Goal: Task Accomplishment & Management: Complete application form

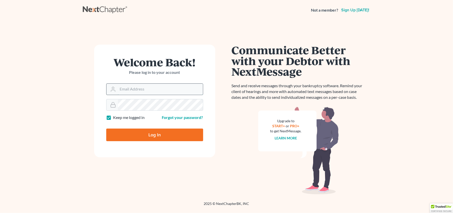
click at [129, 89] on input "Email Address" at bounding box center [160, 89] width 85 height 11
type input "[EMAIL_ADDRESS][DOMAIN_NAME]"
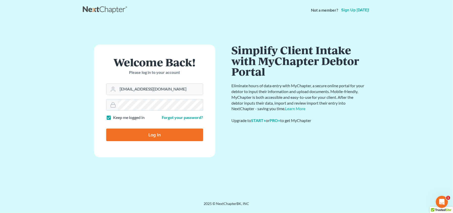
click at [106, 129] on input "Log In" at bounding box center [154, 135] width 97 height 13
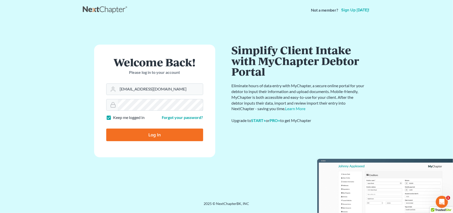
type input "Thinking..."
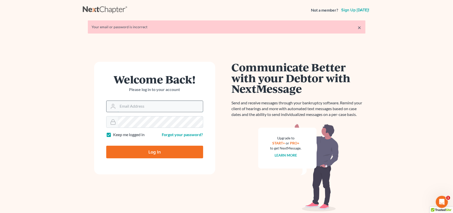
drag, startPoint x: 0, startPoint y: 0, endPoint x: 165, endPoint y: 104, distance: 195.1
click at [165, 104] on input "Email Address" at bounding box center [160, 106] width 85 height 11
type input "[EMAIL_ADDRESS][DOMAIN_NAME]"
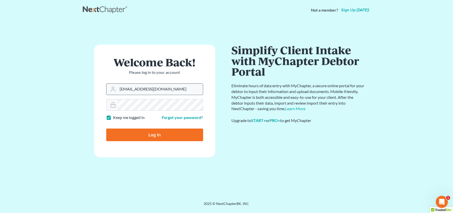
click at [106, 129] on input "Log In" at bounding box center [154, 135] width 97 height 13
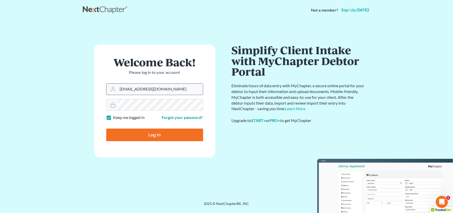
type input "Thinking..."
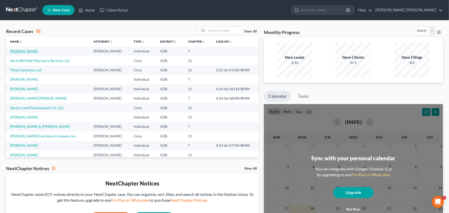
click at [31, 51] on link "[PERSON_NAME]" at bounding box center [24, 51] width 28 height 4
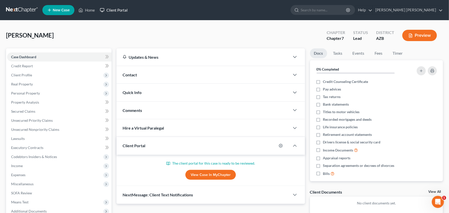
click at [117, 8] on link "Client Portal" at bounding box center [113, 10] width 33 height 9
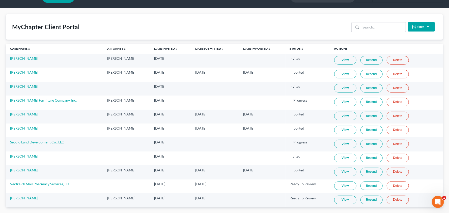
scroll to position [13, 0]
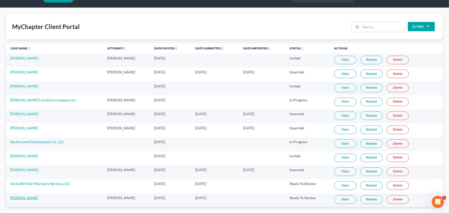
click at [32, 197] on link "[PERSON_NAME]" at bounding box center [24, 198] width 28 height 4
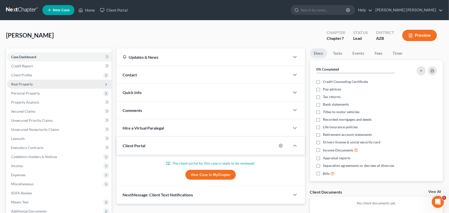
click at [23, 84] on span "Real Property" at bounding box center [22, 84] width 22 height 4
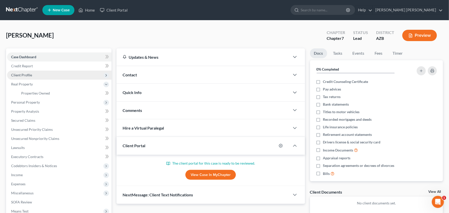
click at [24, 77] on span "Client Profile" at bounding box center [21, 75] width 21 height 4
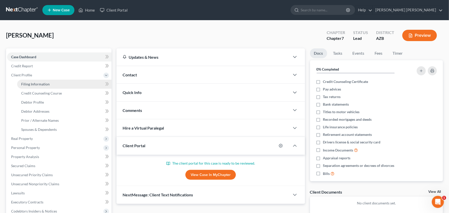
click at [30, 85] on span "Filing Information" at bounding box center [35, 84] width 29 height 4
select select "1"
select select "0"
select select "3"
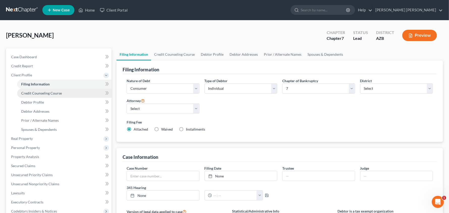
click at [53, 95] on span "Credit Counseling Course" at bounding box center [41, 93] width 41 height 4
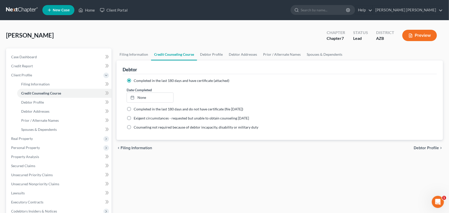
click at [426, 145] on div "chevron_left Filing Information Debtor Profile chevron_right" at bounding box center [280, 148] width 327 height 16
click at [205, 55] on link "Debtor Profile" at bounding box center [211, 54] width 29 height 12
select select "0"
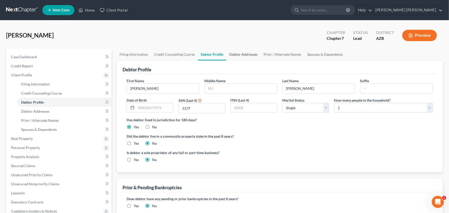
click at [239, 55] on link "Debtor Addresses" at bounding box center [243, 54] width 34 height 12
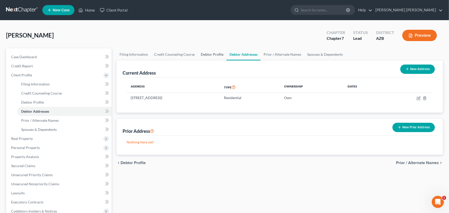
click at [213, 55] on link "Debtor Profile" at bounding box center [212, 54] width 29 height 12
select select "0"
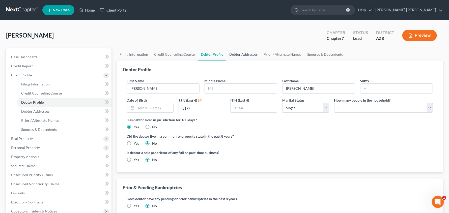
click at [248, 55] on link "Debtor Addresses" at bounding box center [243, 54] width 34 height 12
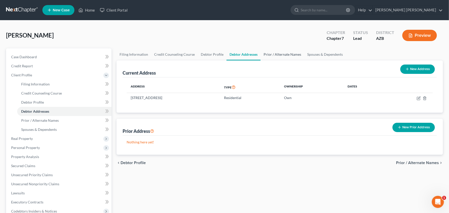
click at [278, 56] on link "Prior / Alternate Names" at bounding box center [283, 54] width 44 height 12
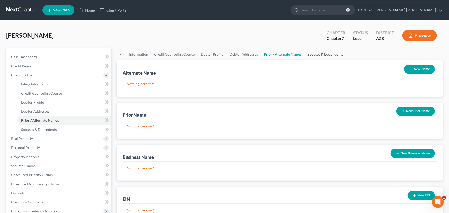
click at [324, 55] on link "Spouses & Dependents" at bounding box center [326, 54] width 42 height 12
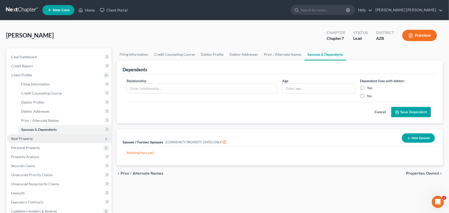
click at [22, 140] on span "Real Property" at bounding box center [22, 139] width 22 height 4
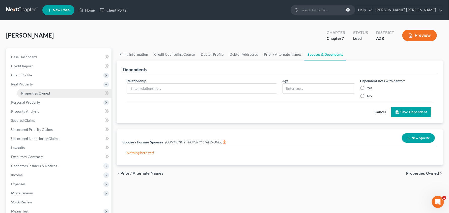
click at [35, 94] on span "Properties Owned" at bounding box center [35, 93] width 29 height 4
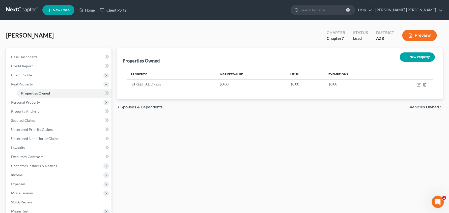
click at [420, 107] on span "Vehicles Owned" at bounding box center [424, 107] width 29 height 4
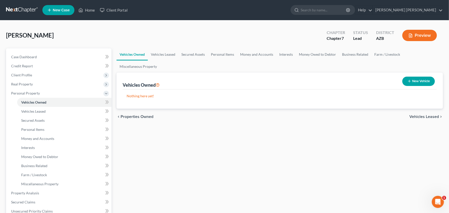
click at [431, 116] on span "Vehicles Leased" at bounding box center [425, 117] width 30 height 4
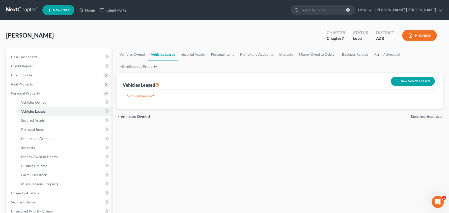
click at [431, 116] on span "Secured Assets" at bounding box center [425, 117] width 29 height 4
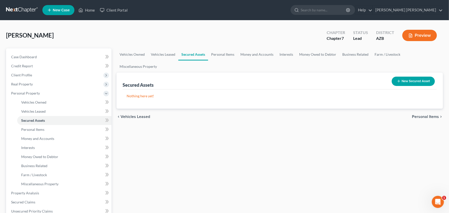
click at [431, 116] on span "Personal Items" at bounding box center [425, 117] width 27 height 4
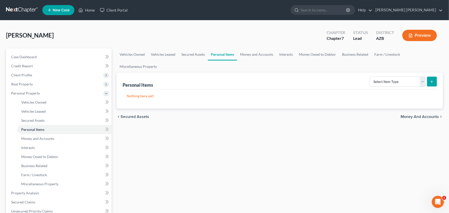
click at [431, 116] on span "Money and Accounts" at bounding box center [420, 117] width 38 height 4
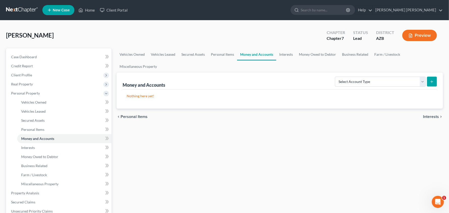
click at [431, 116] on span "Interests" at bounding box center [431, 117] width 16 height 4
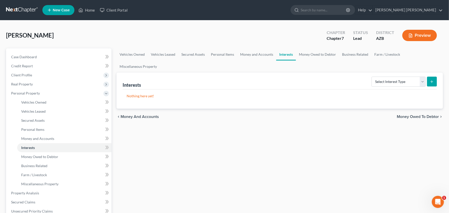
click at [431, 116] on span "Money Owed to Debtor" at bounding box center [418, 117] width 42 height 4
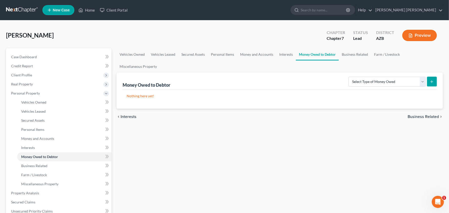
click at [431, 116] on span "Business Related" at bounding box center [423, 117] width 31 height 4
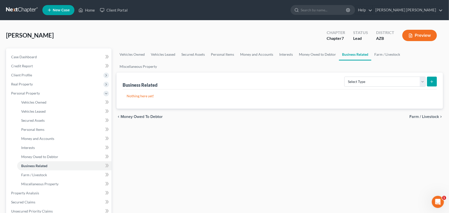
click at [431, 116] on span "Farm / Livestock" at bounding box center [425, 117] width 30 height 4
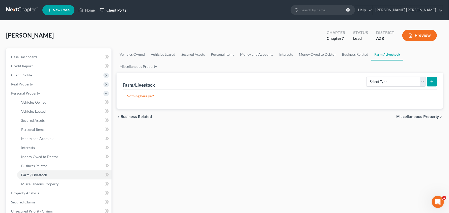
click at [122, 9] on link "Client Portal" at bounding box center [113, 10] width 33 height 9
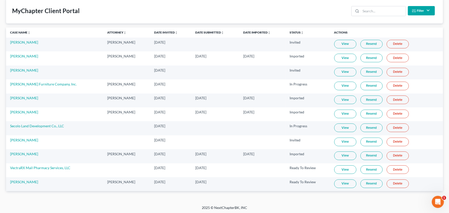
scroll to position [29, 0]
click at [346, 182] on link "View" at bounding box center [346, 183] width 22 height 9
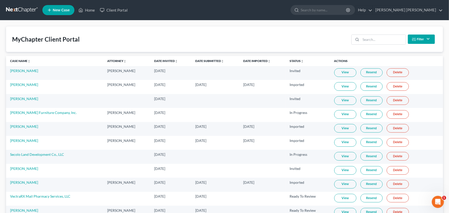
scroll to position [0, 0]
click at [439, 9] on link "[PERSON_NAME] [PERSON_NAME]" at bounding box center [408, 10] width 70 height 9
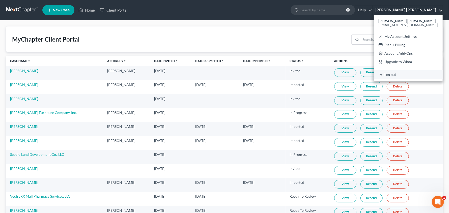
click at [409, 74] on link "Log out" at bounding box center [408, 74] width 69 height 9
